Goal: Task Accomplishment & Management: Complete application form

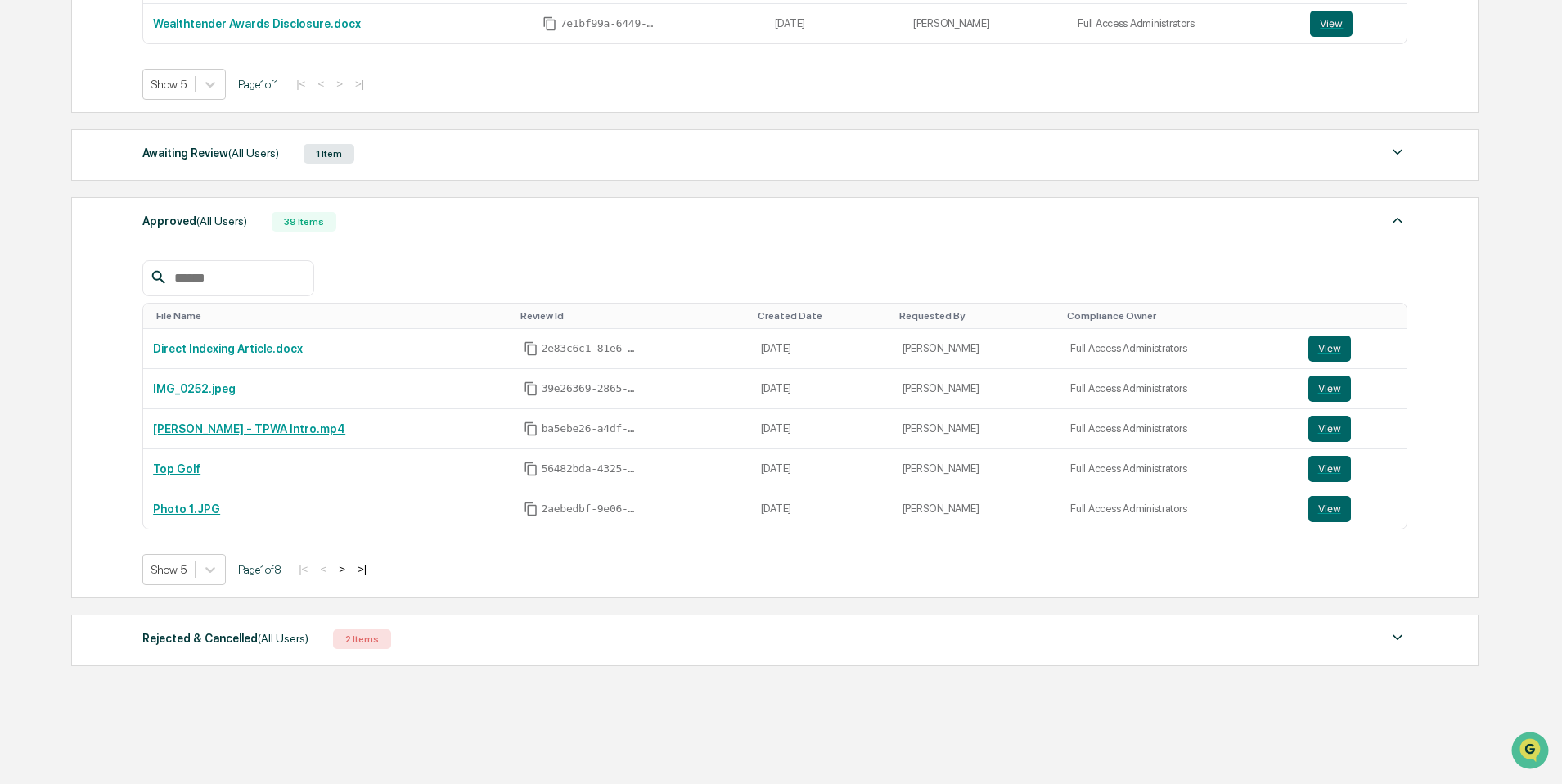
scroll to position [487, 0]
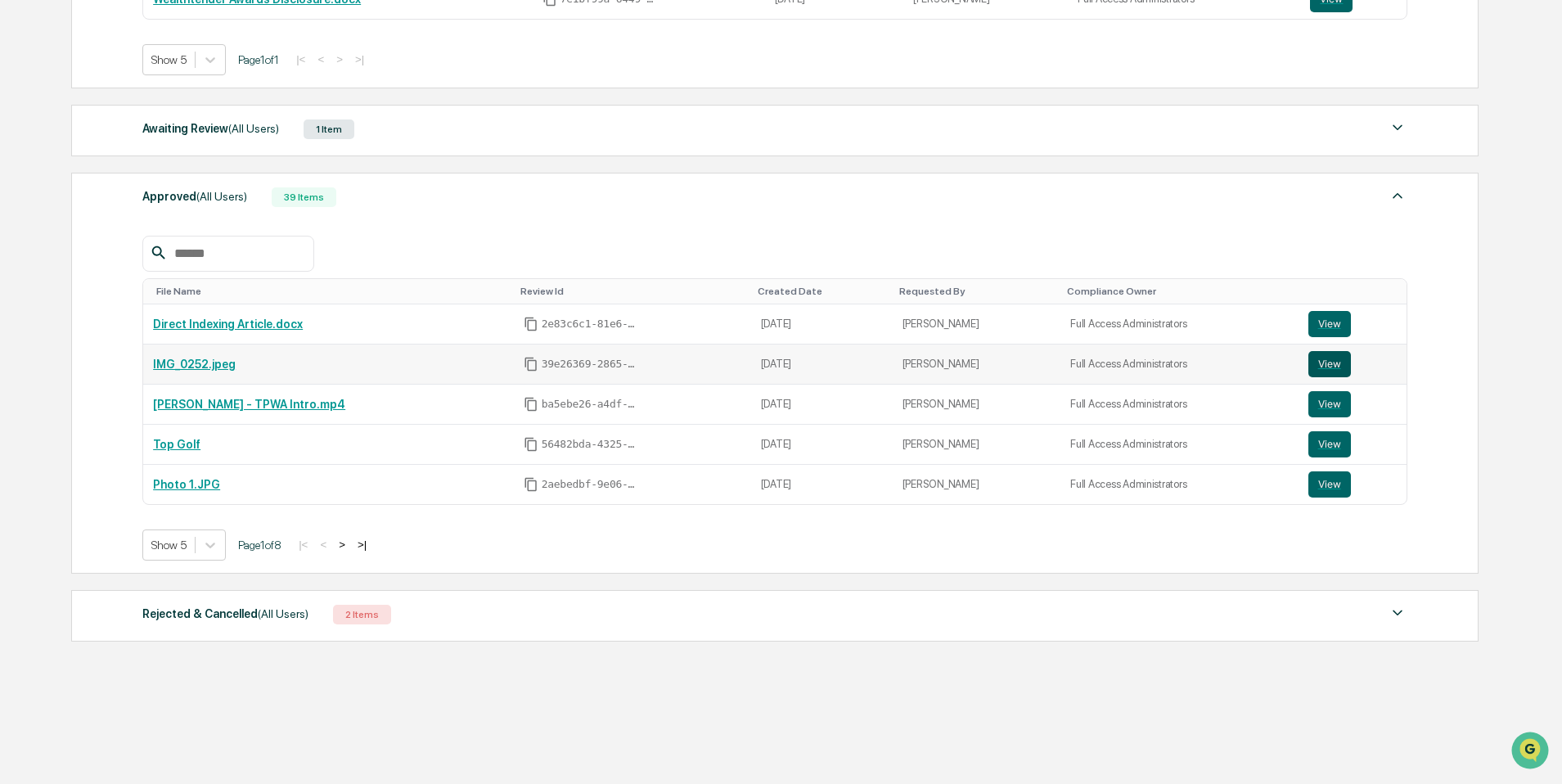
click at [1315, 373] on button "View" at bounding box center [1329, 364] width 42 height 26
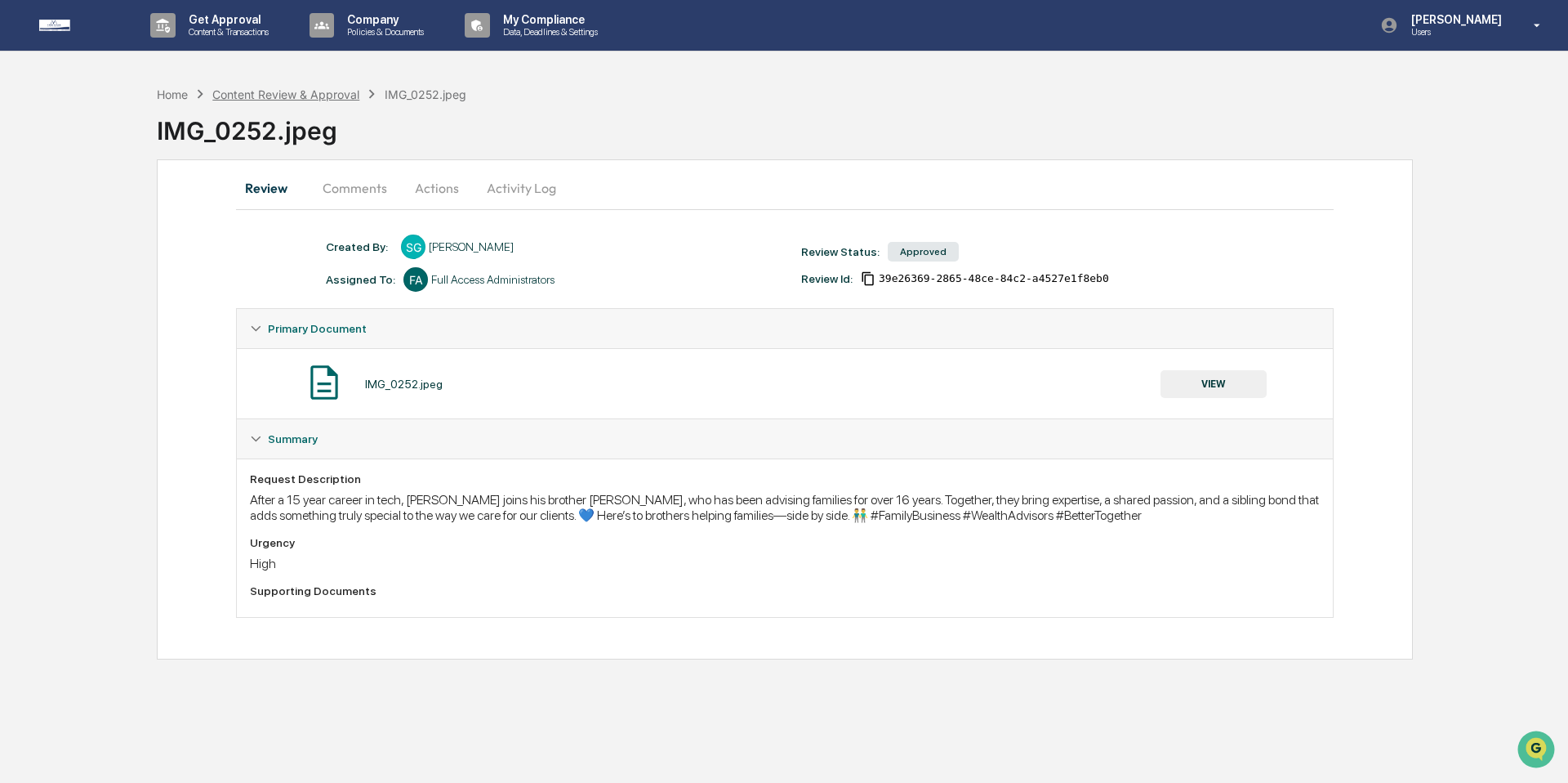
click at [317, 89] on div "Content Review & Approval" at bounding box center [285, 94] width 147 height 14
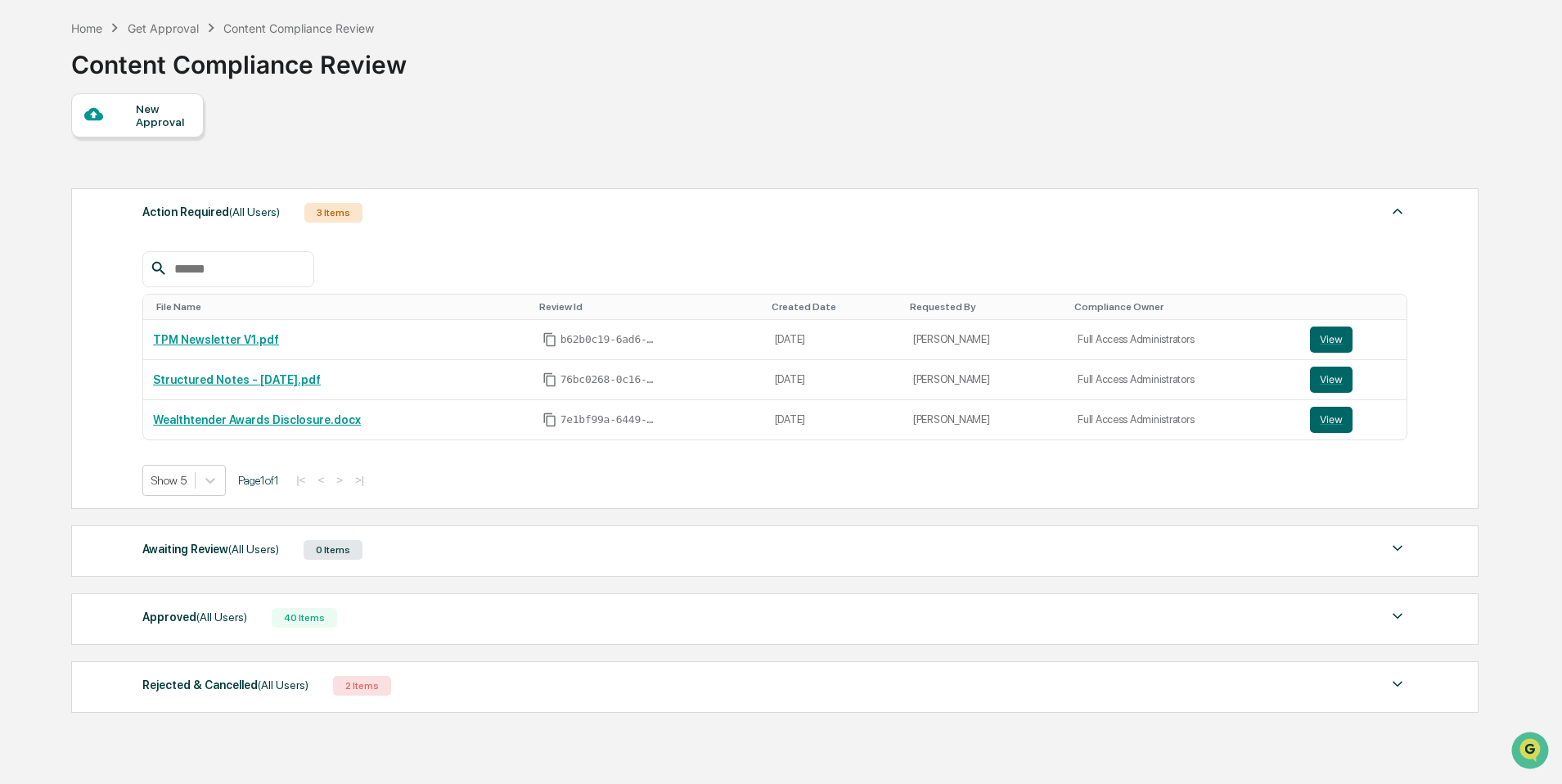
scroll to position [149, 0]
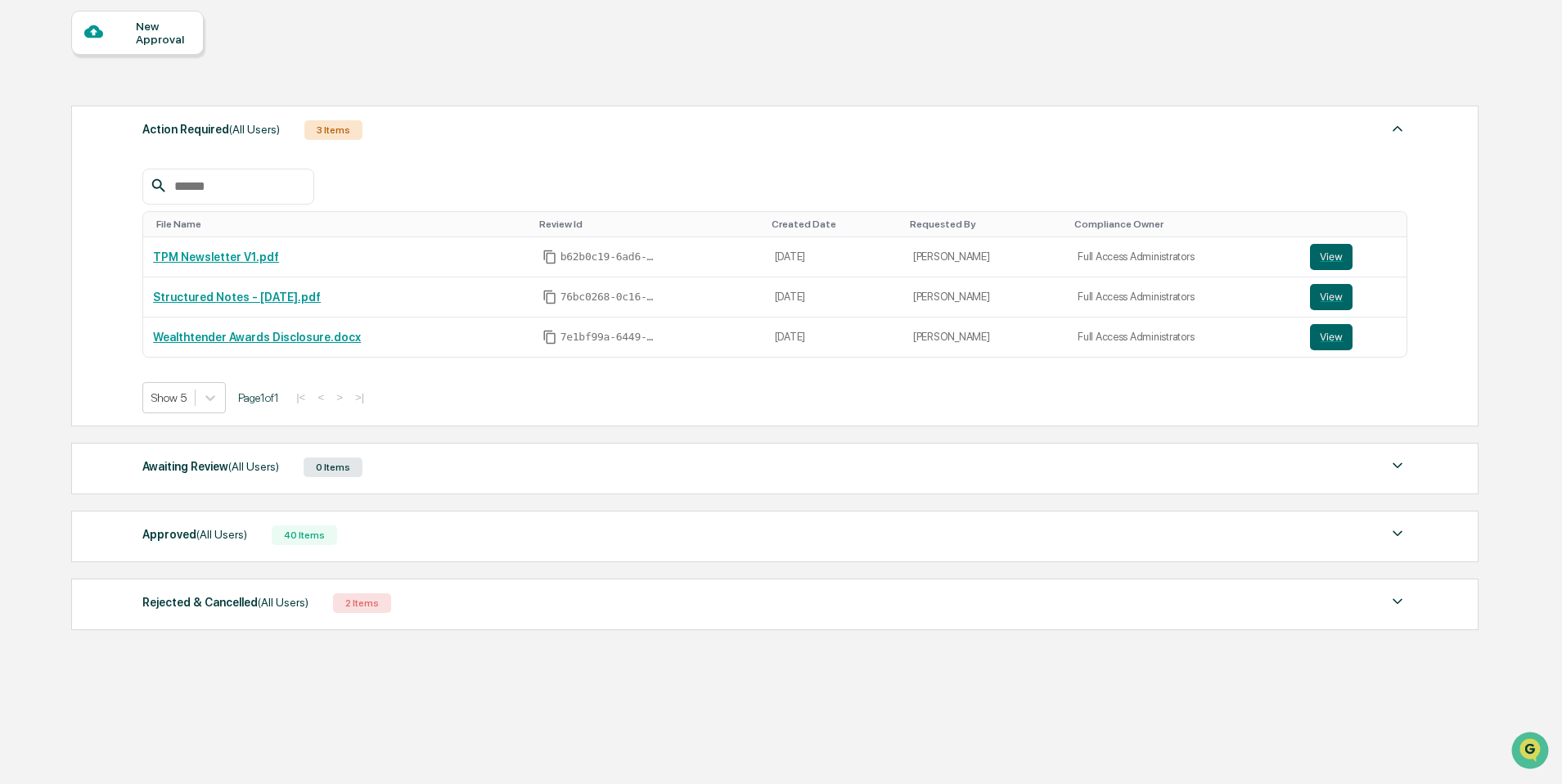
click at [475, 547] on div "Approved (All Users) 40 Items" at bounding box center [774, 535] width 1265 height 23
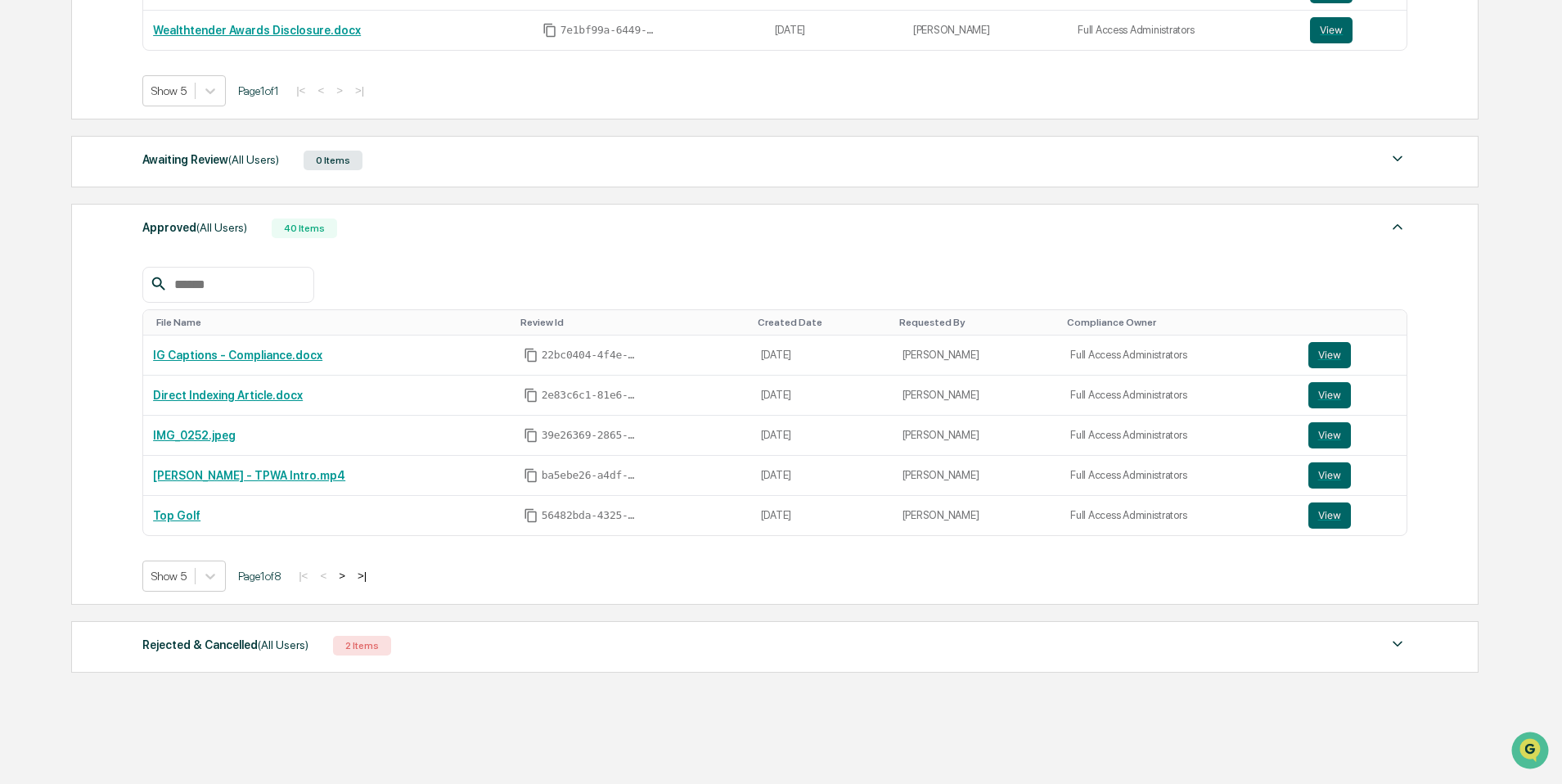
scroll to position [499, 0]
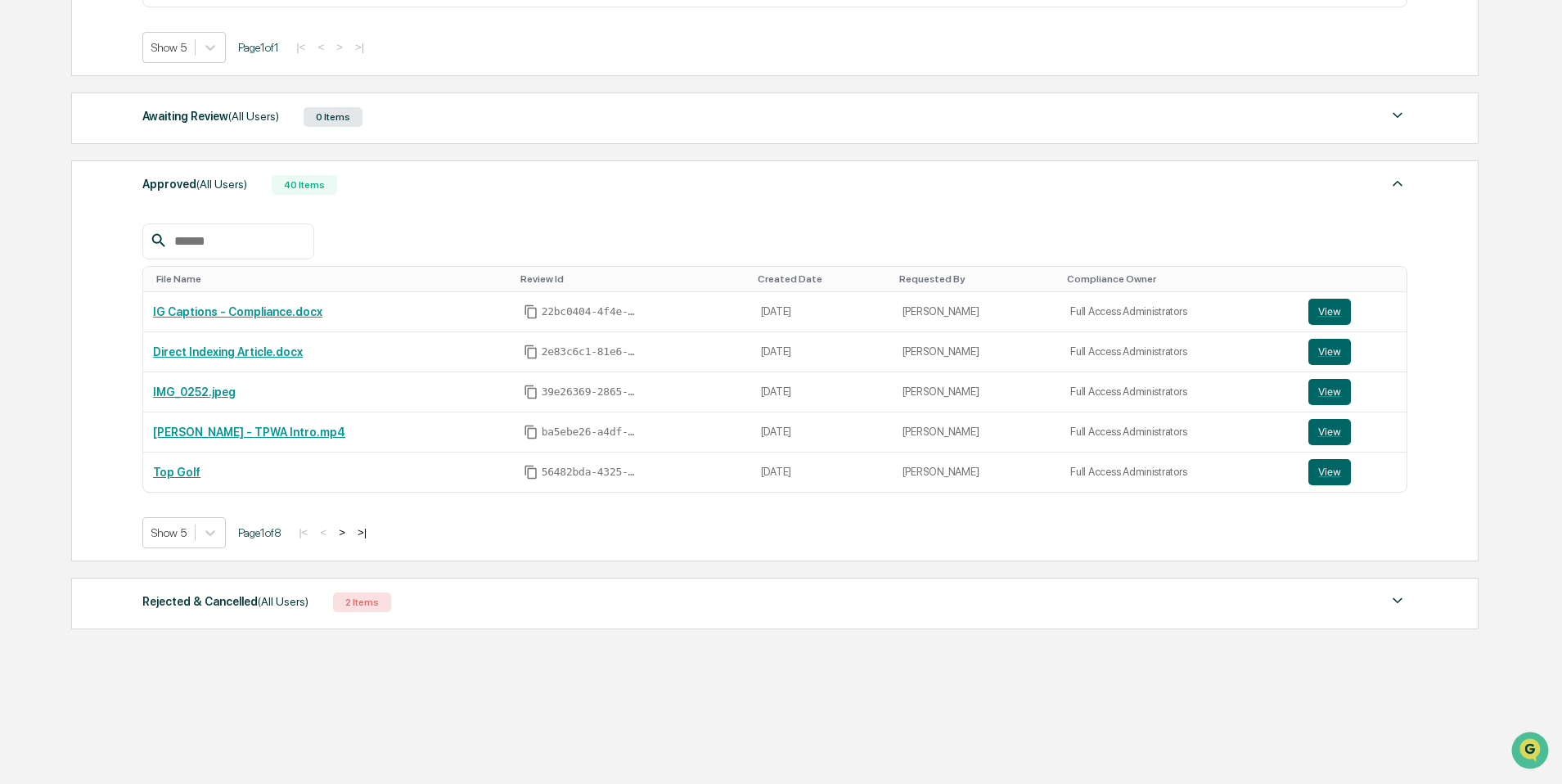
click at [350, 536] on button ">" at bounding box center [342, 532] width 17 height 14
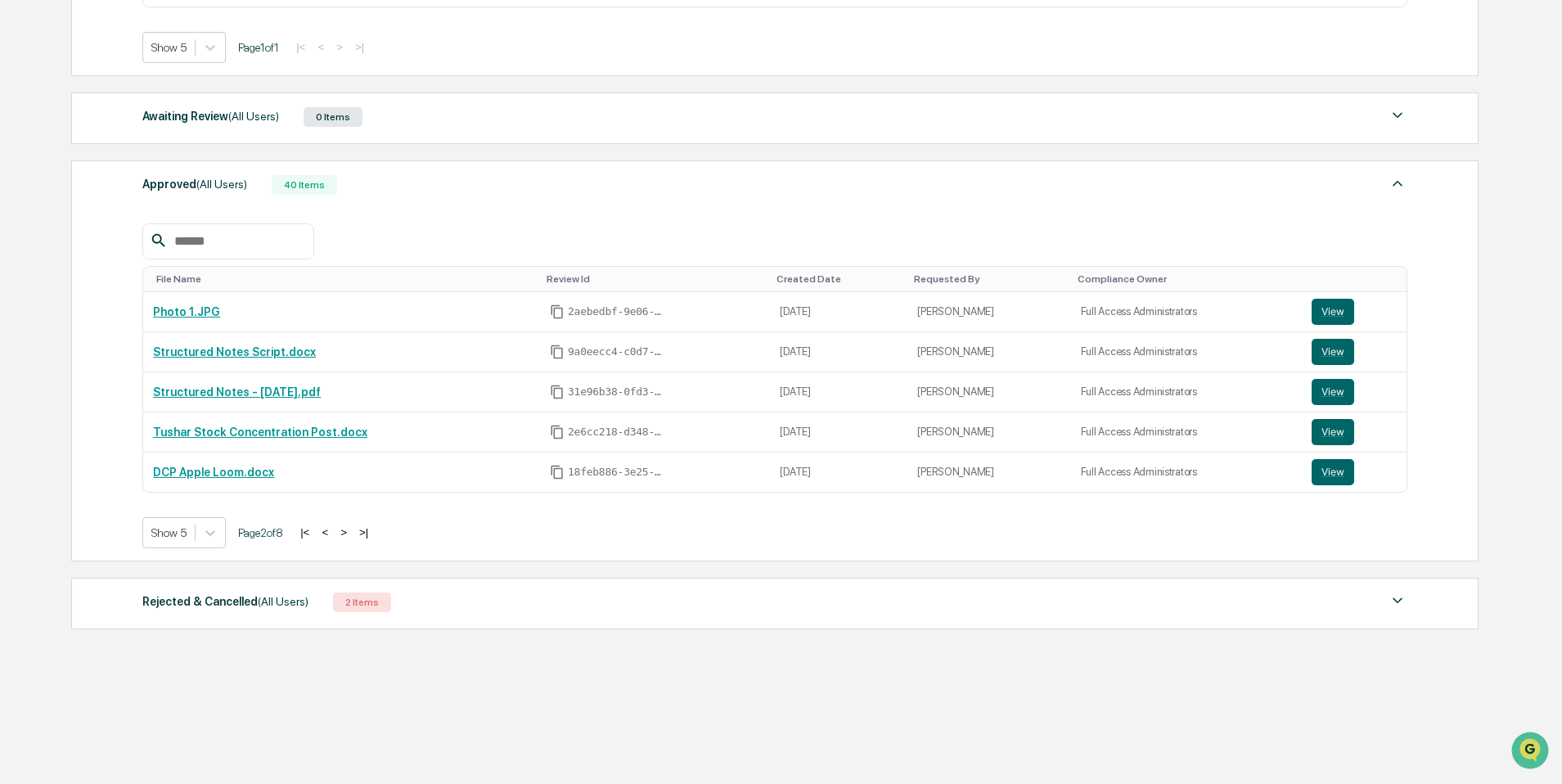
click at [430, 609] on div "Rejected & Cancelled (All Users) 2 Items" at bounding box center [774, 602] width 1265 height 23
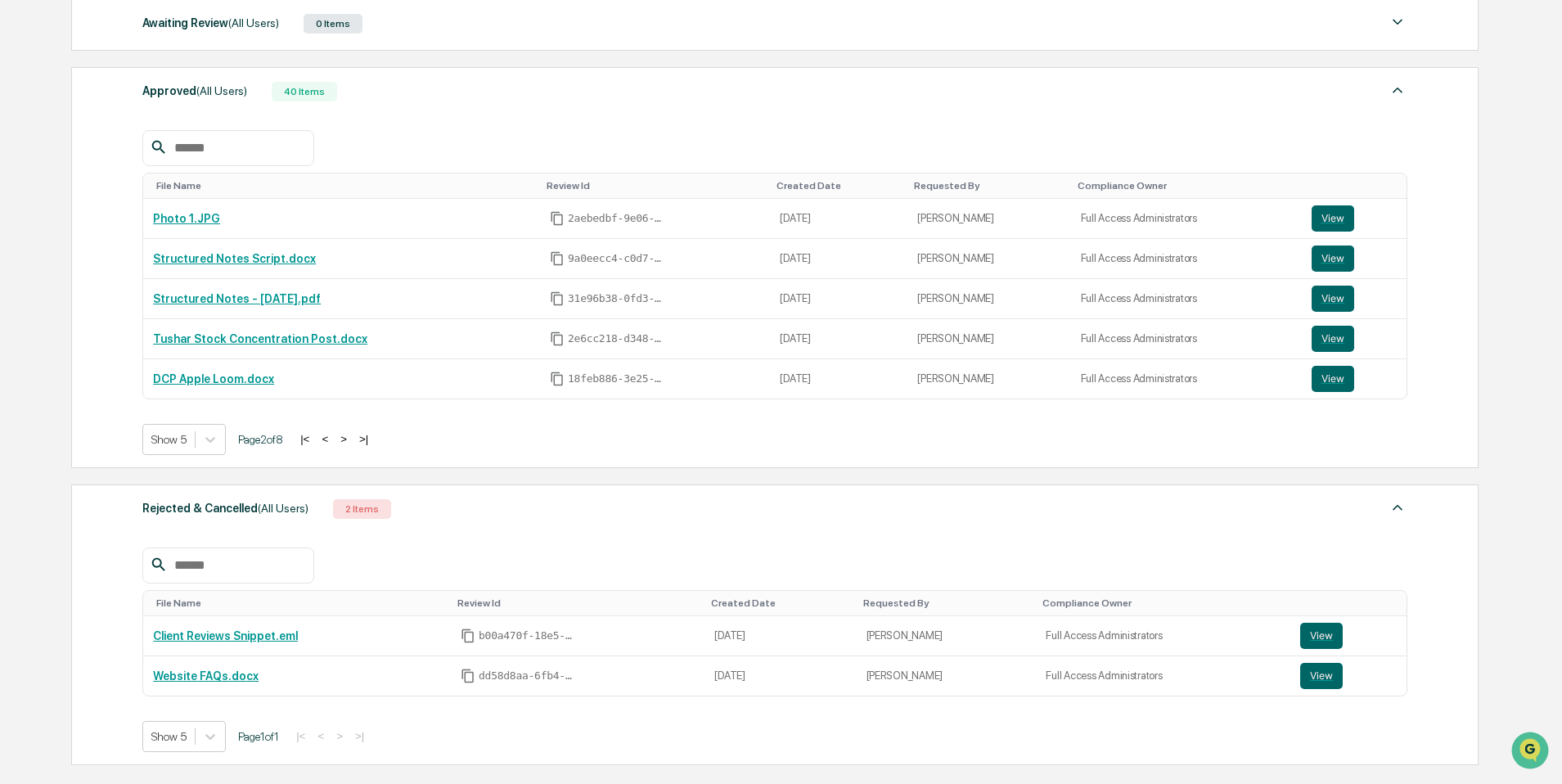
scroll to position [594, 0]
click at [699, 507] on div "Rejected & Cancelled (All Users) 2 Items" at bounding box center [774, 507] width 1265 height 23
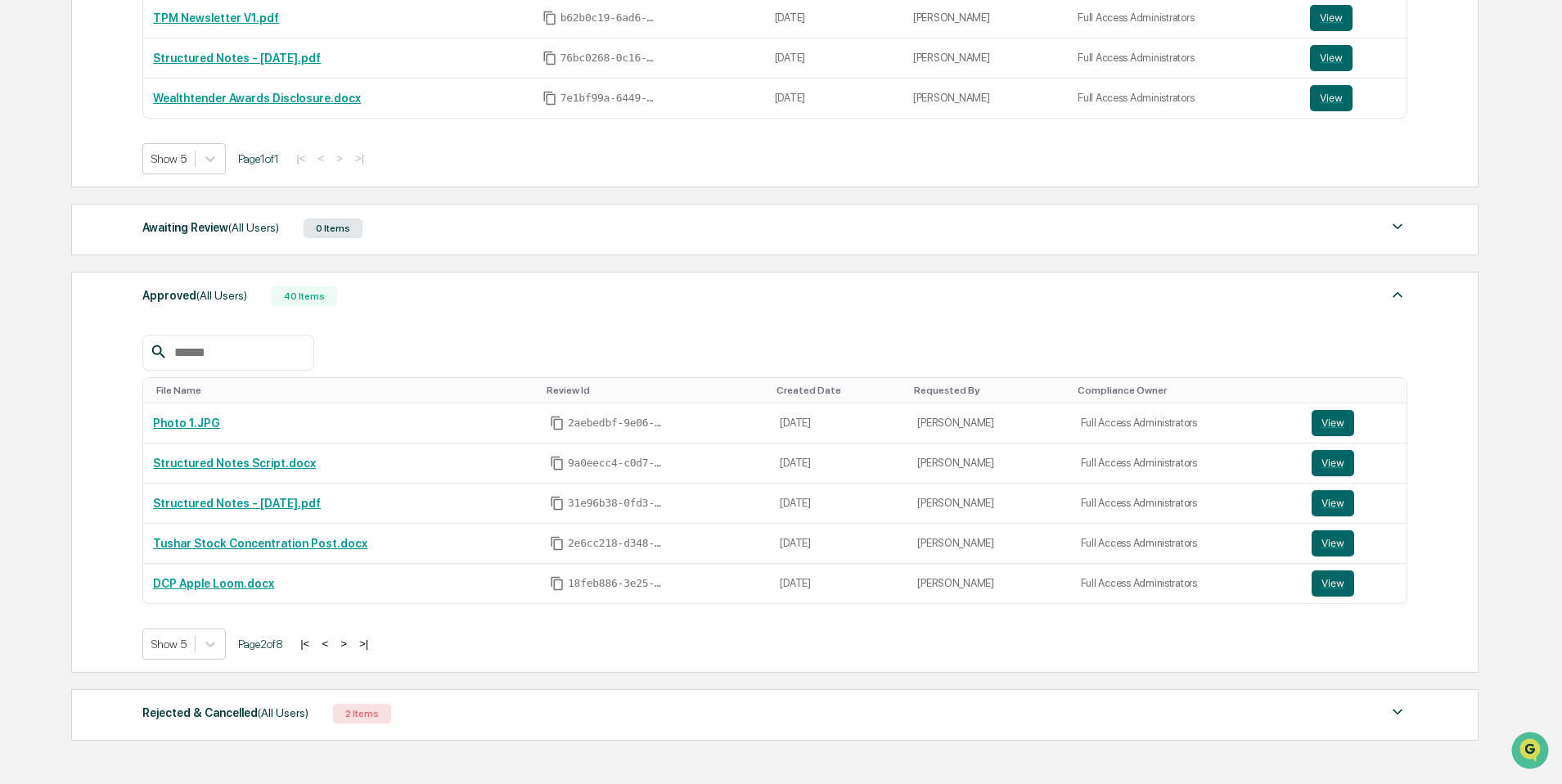
scroll to position [376, 0]
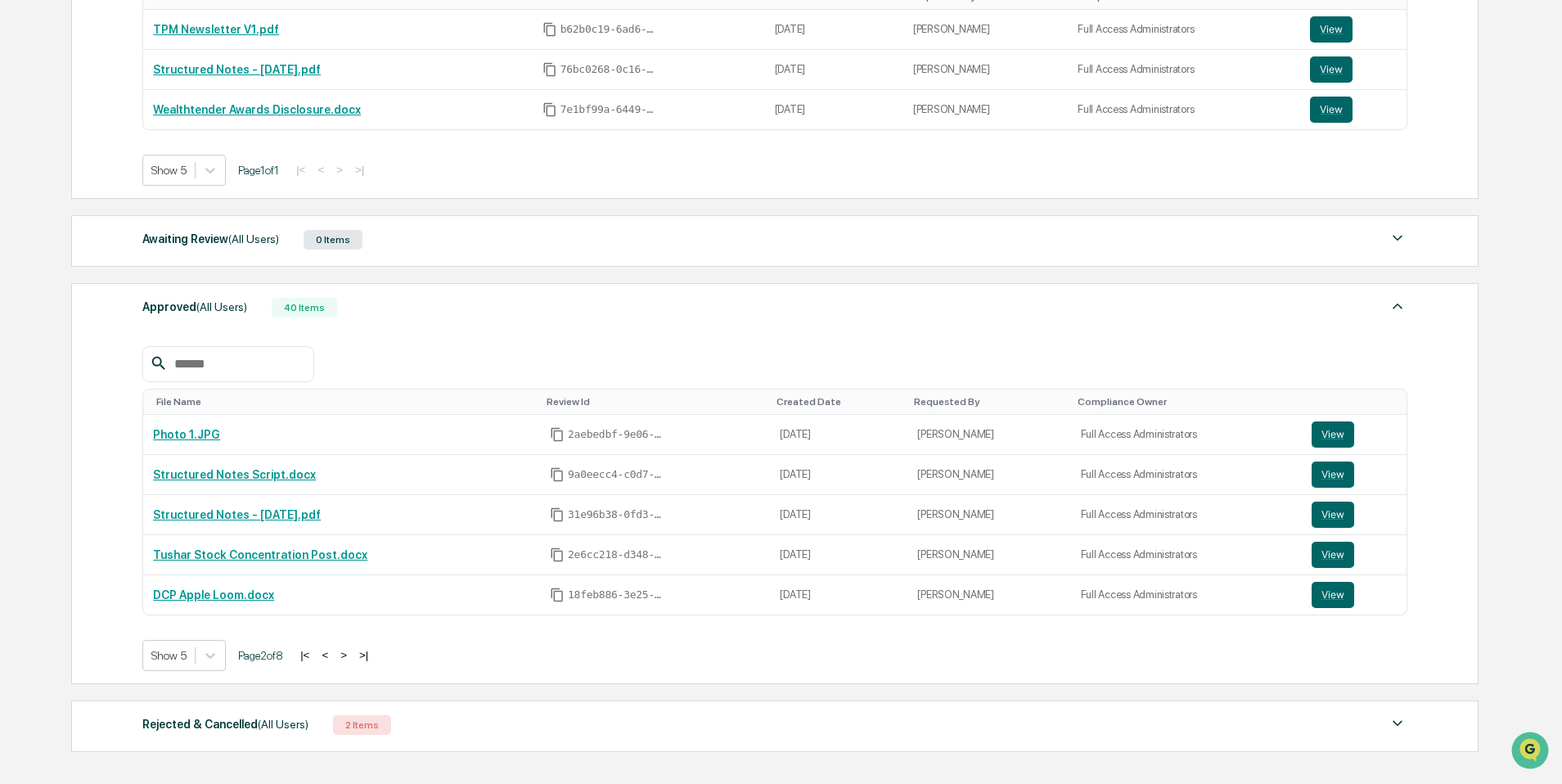
click at [333, 660] on button "<" at bounding box center [325, 655] width 17 height 14
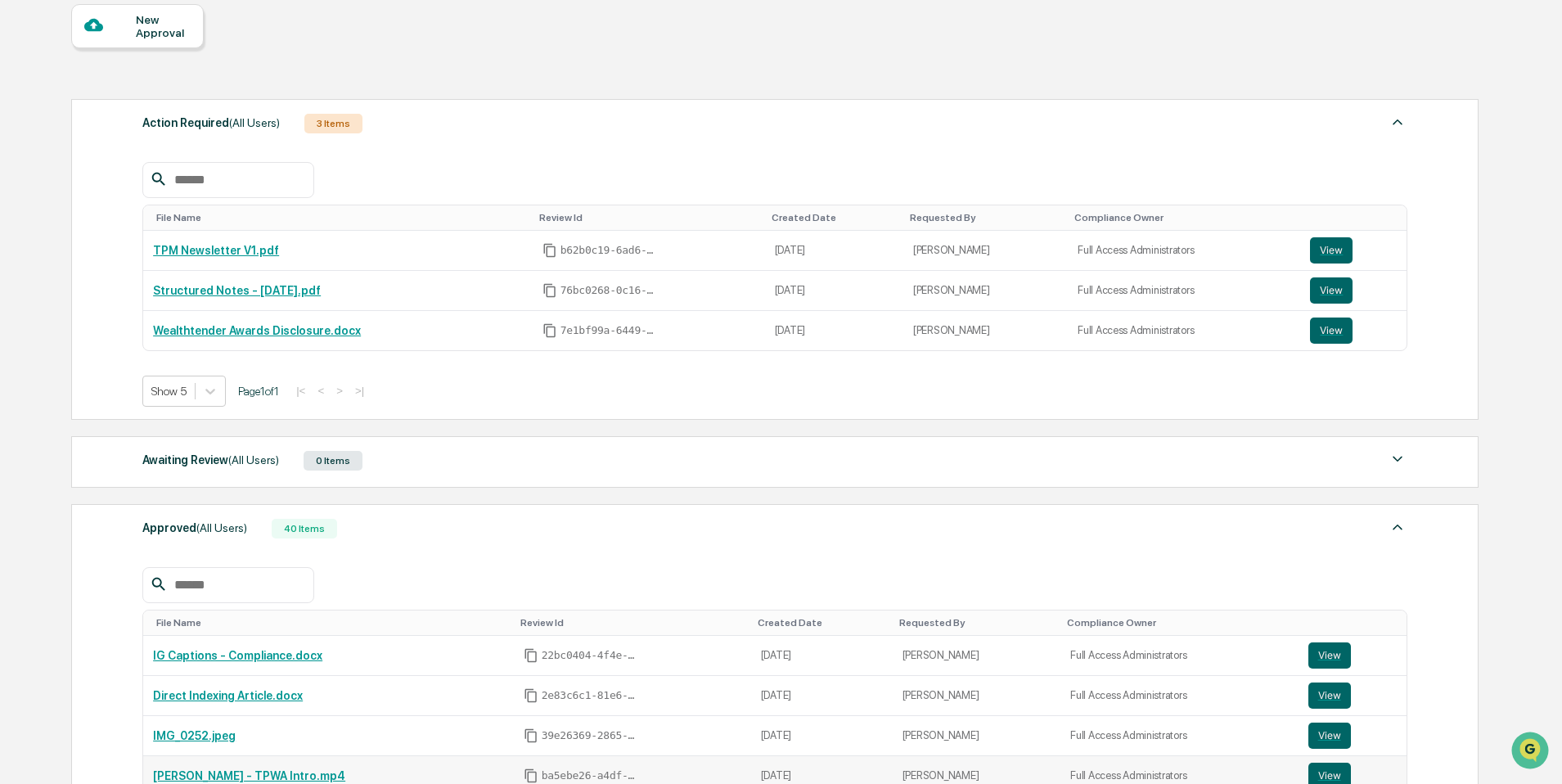
scroll to position [154, 0]
click at [143, 31] on div "New Approval" at bounding box center [163, 28] width 54 height 26
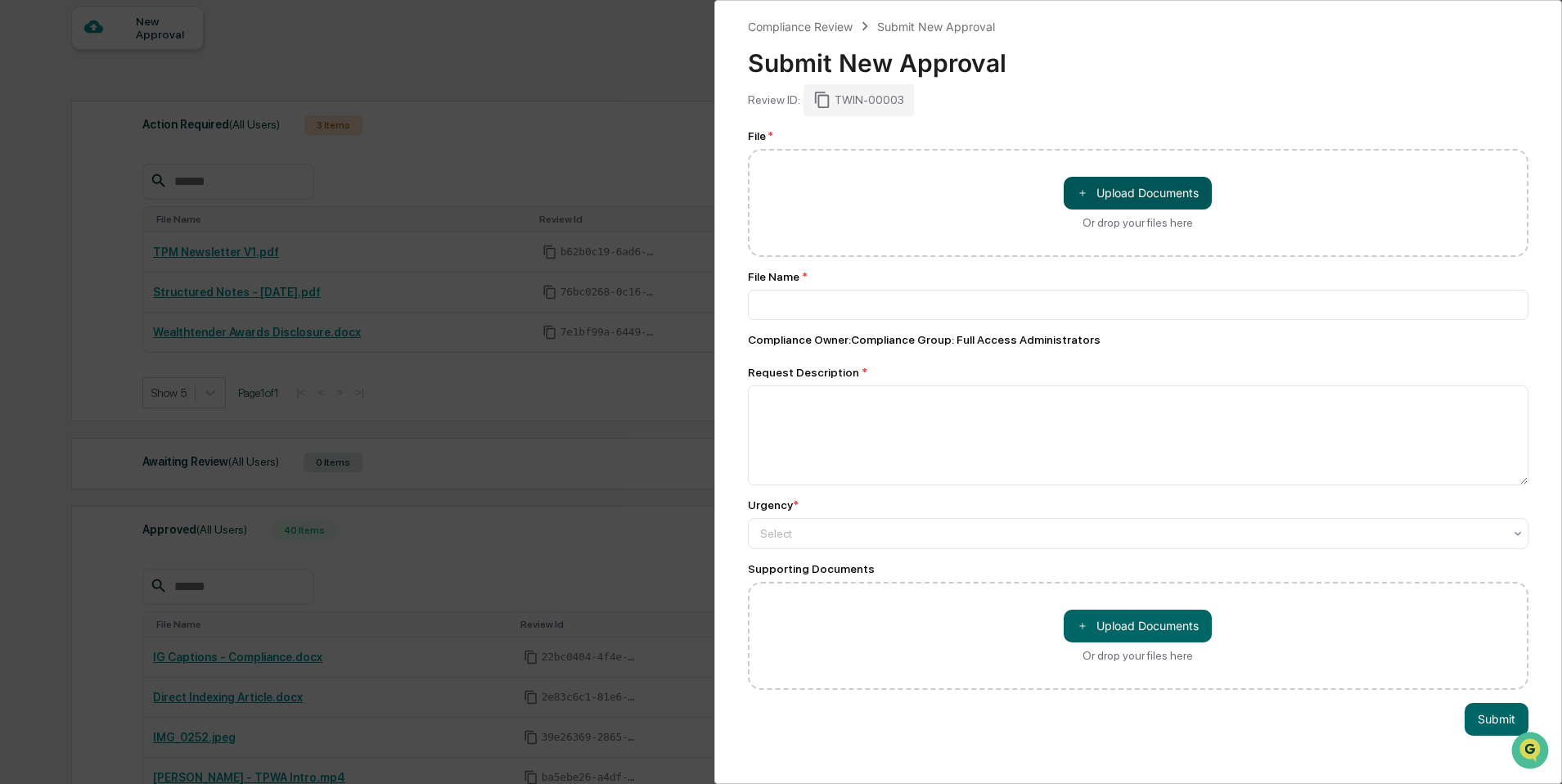
click at [1104, 195] on button "＋ Upload Documents" at bounding box center [1138, 192] width 148 height 32
type input "**********"
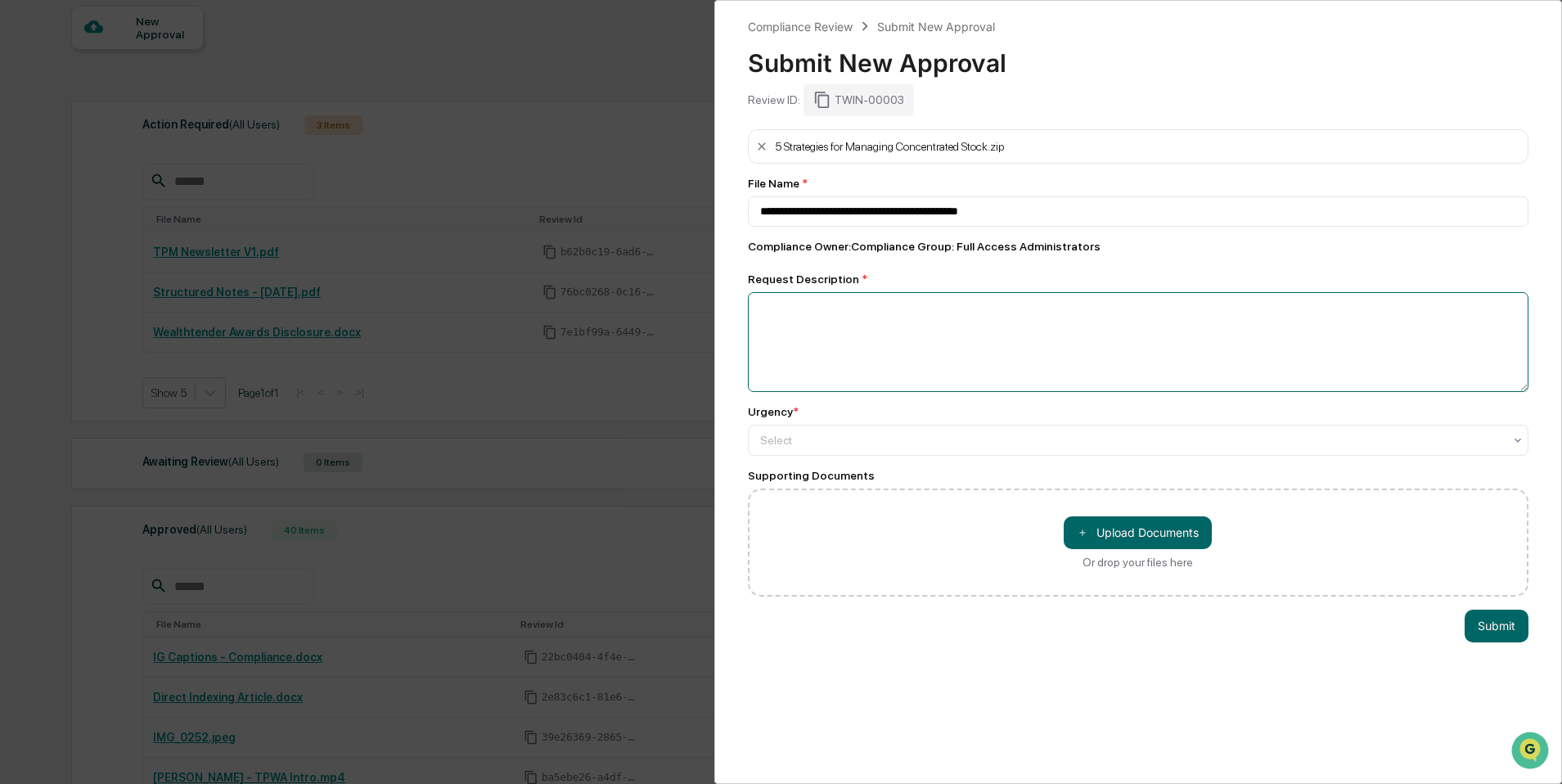
click at [1060, 337] on textarea at bounding box center [1139, 342] width 781 height 100
click at [887, 341] on textarea "**********" at bounding box center [1134, 342] width 772 height 100
paste textarea "**********"
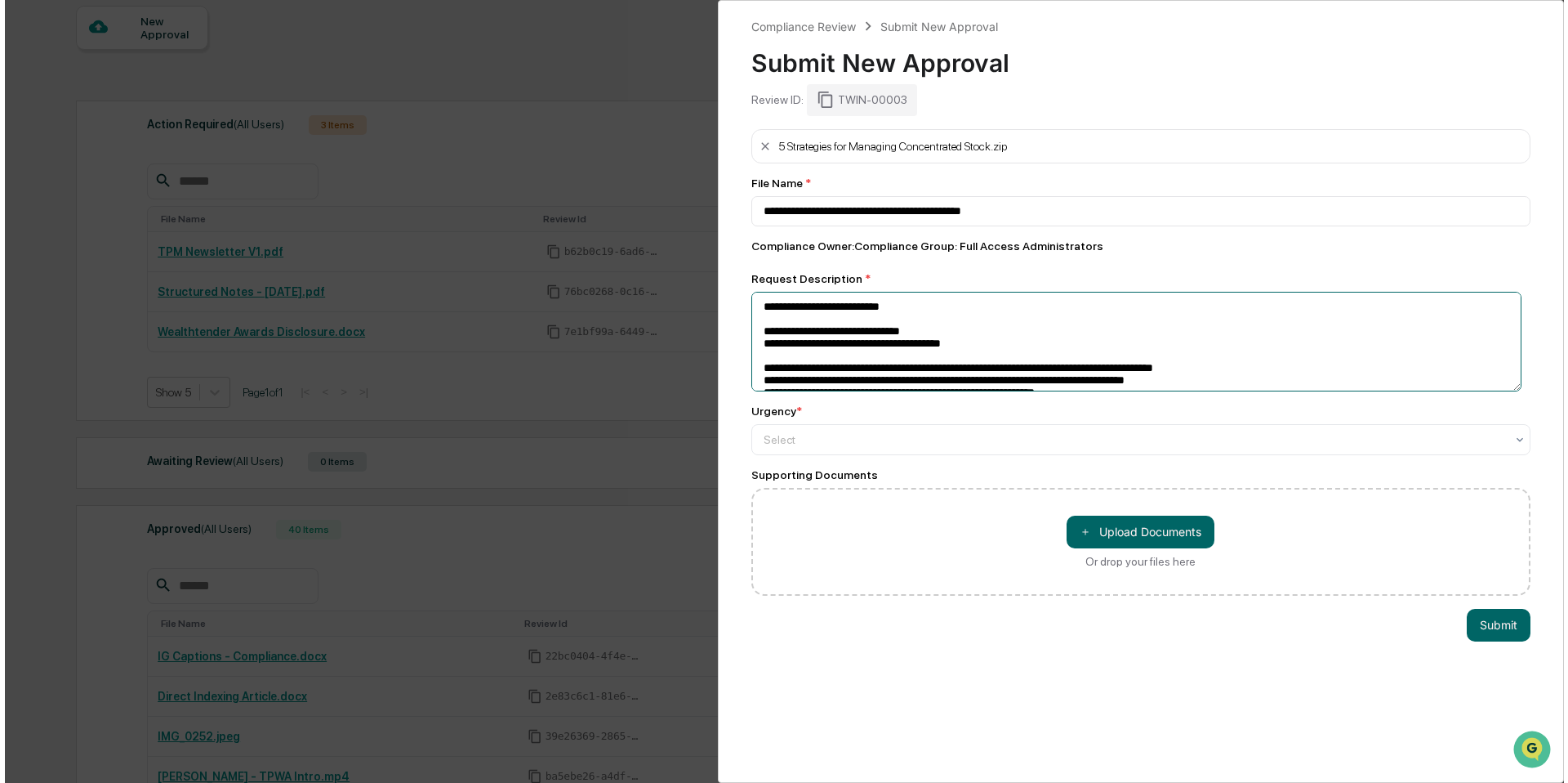
scroll to position [64, 0]
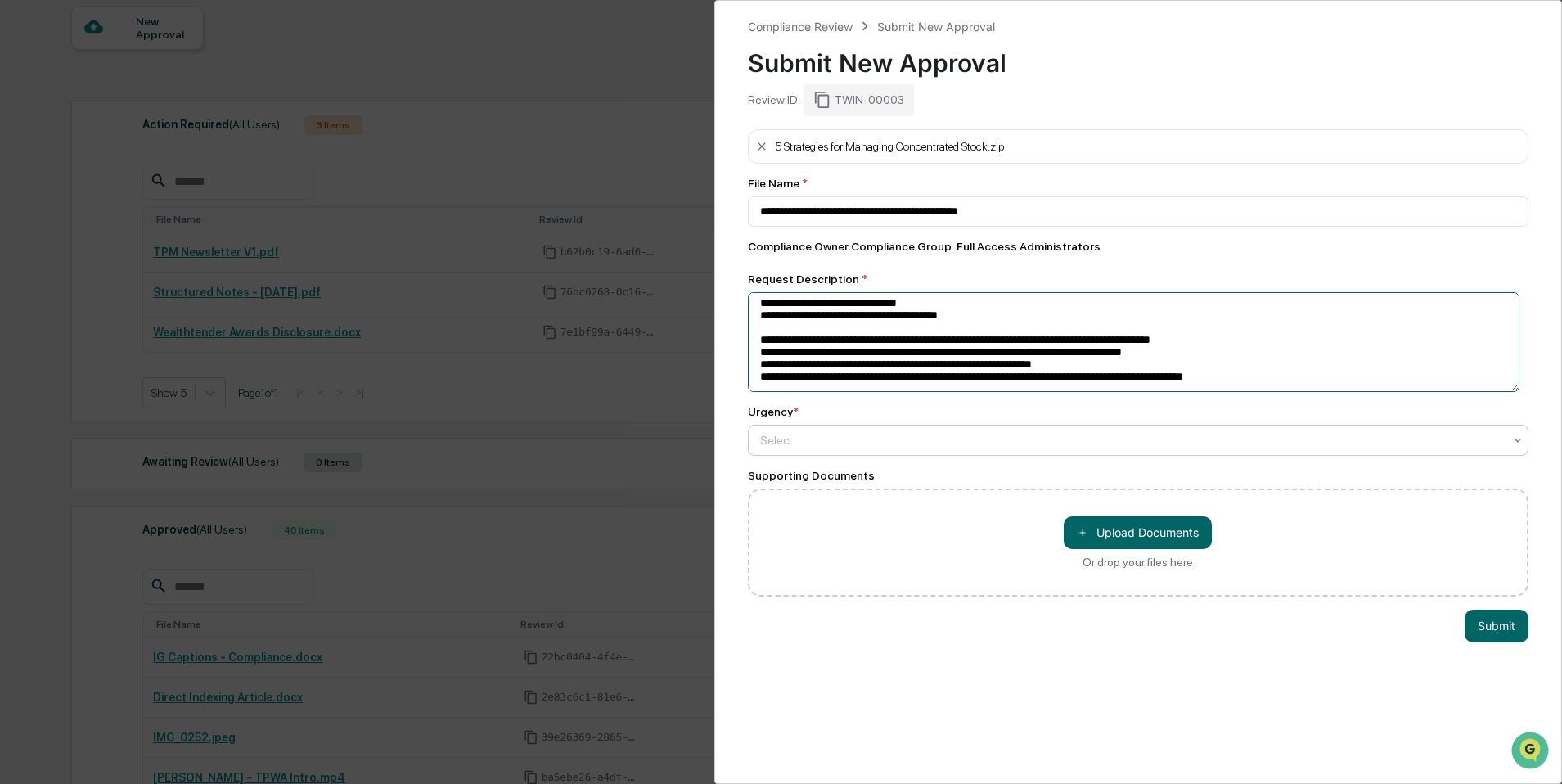
type textarea "**********"
click at [1435, 446] on div at bounding box center [1132, 440] width 744 height 17
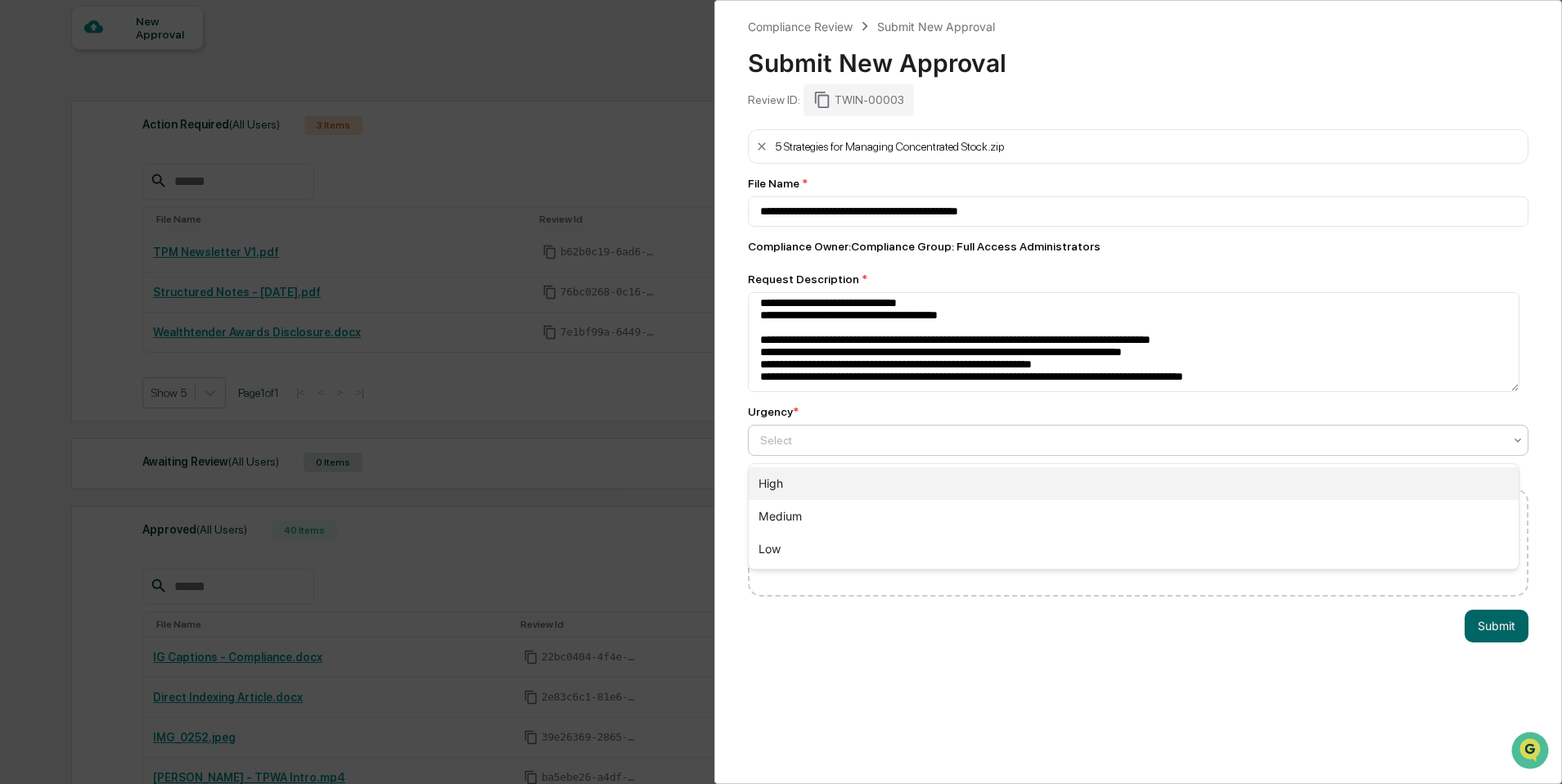
click at [1352, 491] on div "High" at bounding box center [1134, 483] width 770 height 32
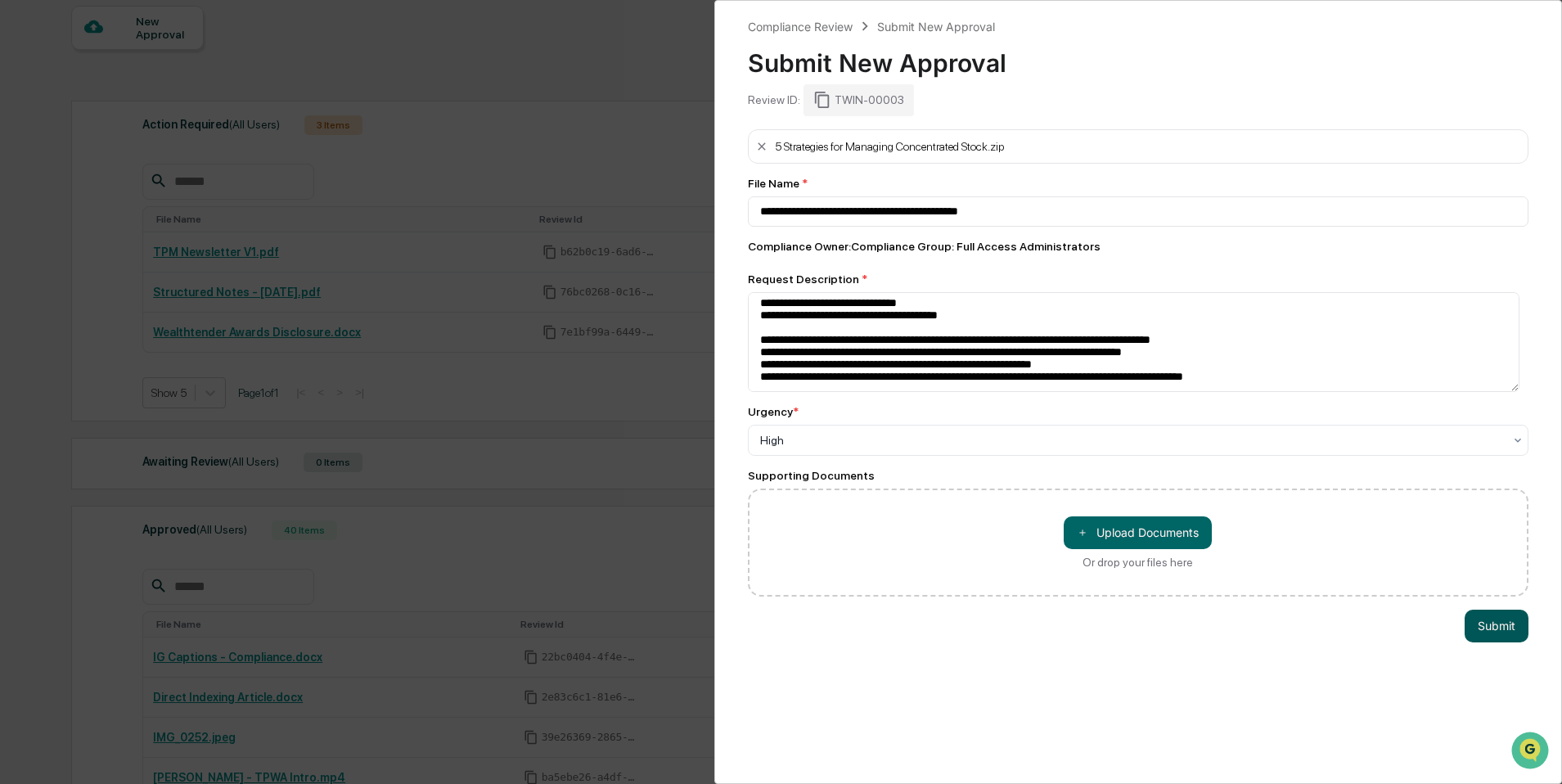
click at [1491, 628] on button "Submit" at bounding box center [1496, 625] width 64 height 32
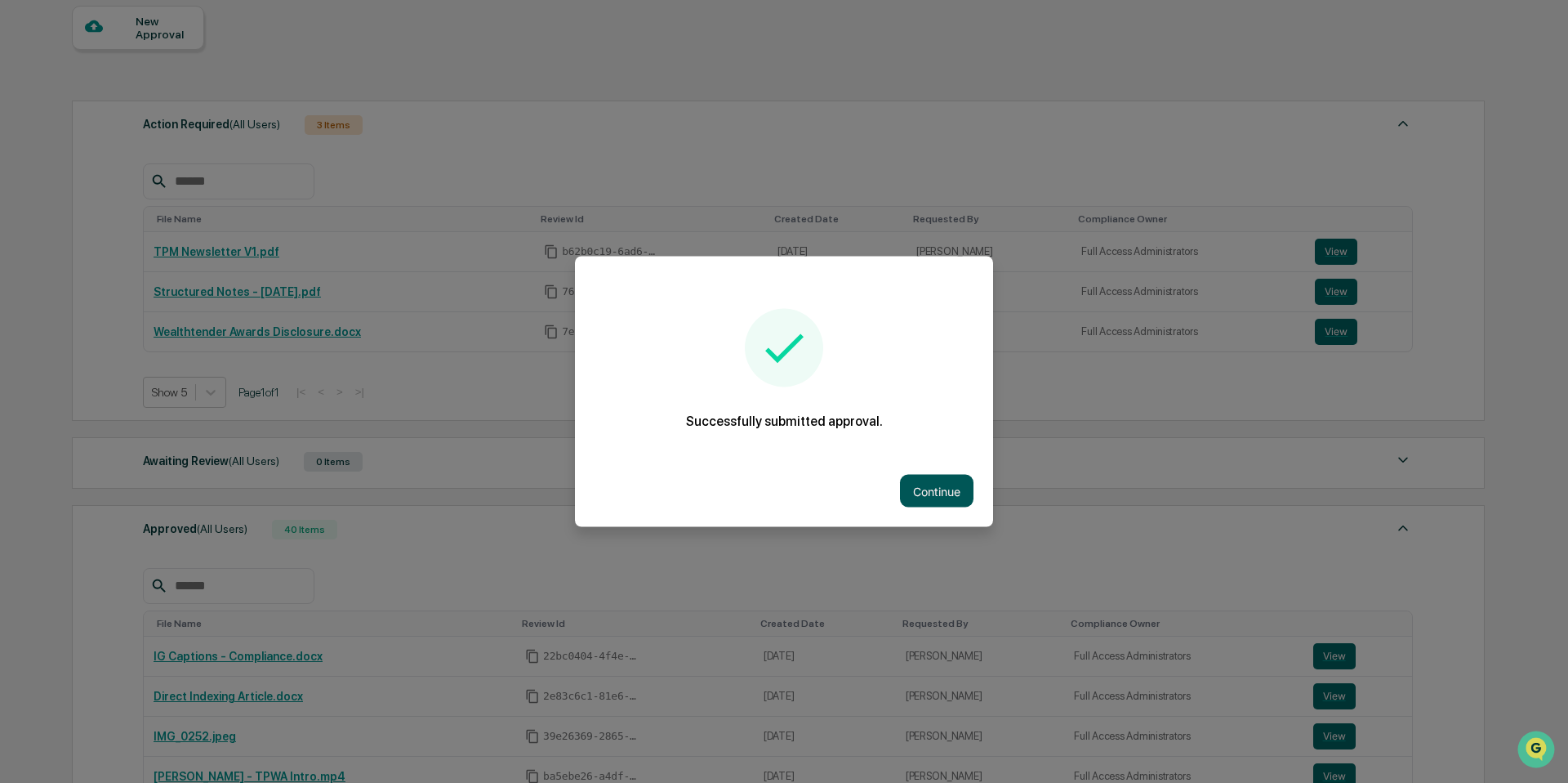
click at [923, 495] on button "Continue" at bounding box center [937, 491] width 74 height 32
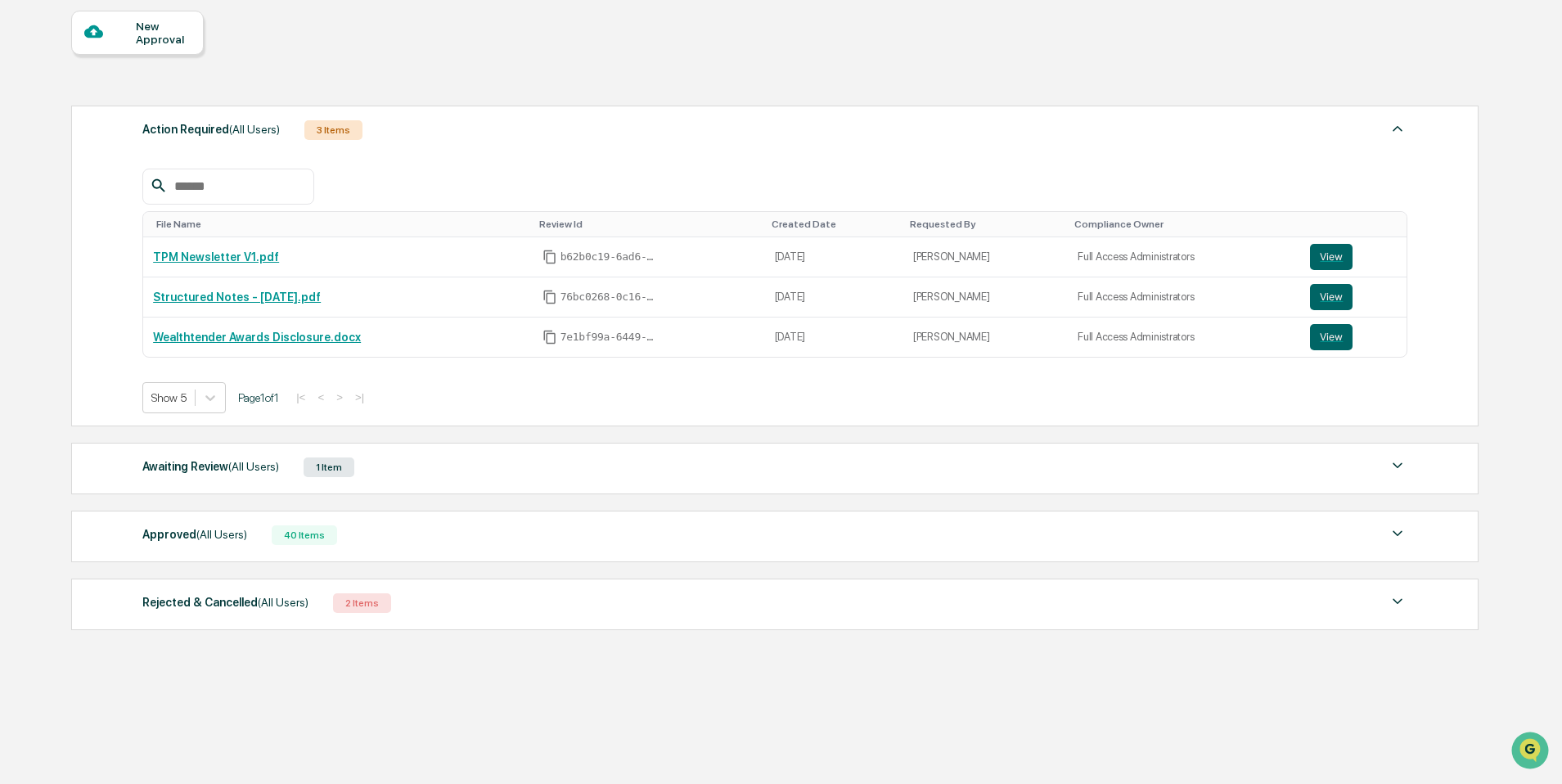
scroll to position [0, 0]
